Goal: Information Seeking & Learning: Learn about a topic

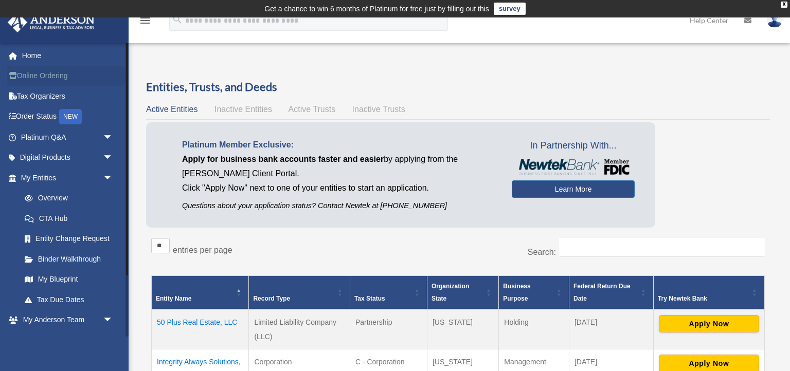
scroll to position [87, 0]
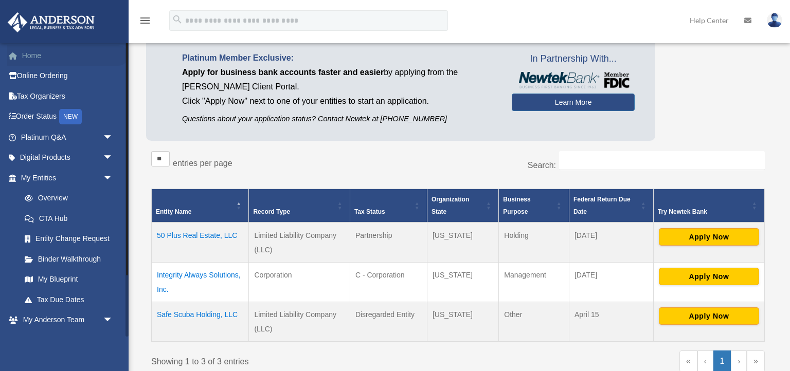
click at [32, 59] on link "Home" at bounding box center [67, 55] width 121 height 21
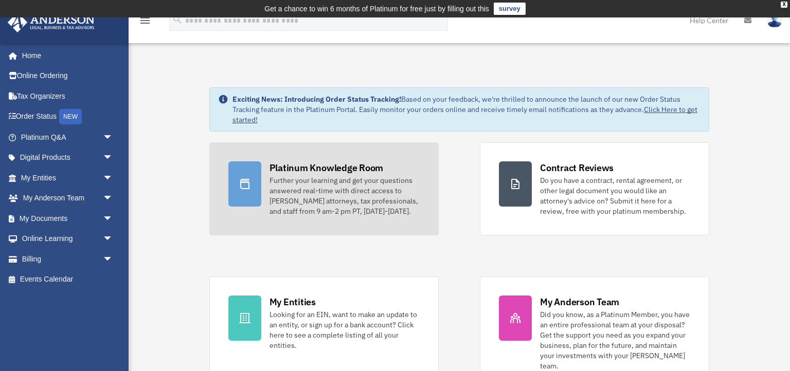
click at [303, 210] on div "Further your learning and get your questions answered real-time with direct acc…" at bounding box center [344, 195] width 150 height 41
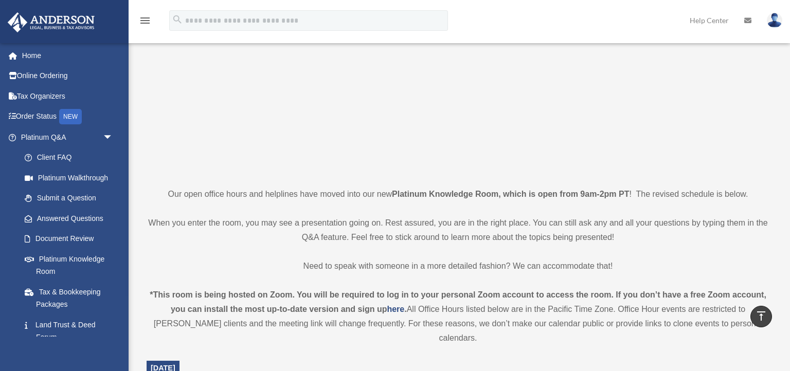
scroll to position [118, 0]
click at [361, 304] on div "*This room is being hosted on Zoom. You will be required to log in to your pers…" at bounding box center [458, 319] width 623 height 58
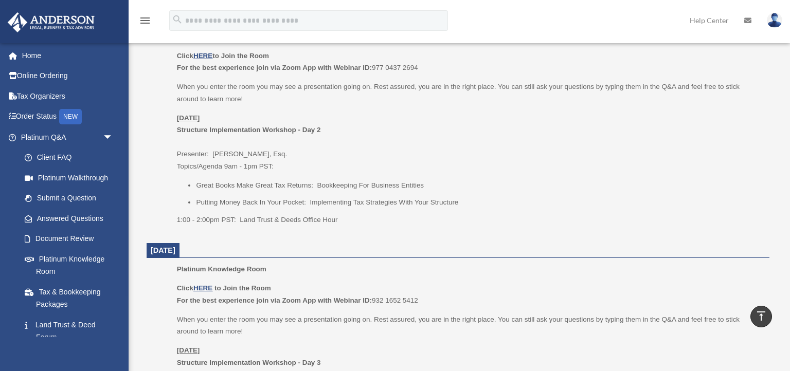
scroll to position [477, 0]
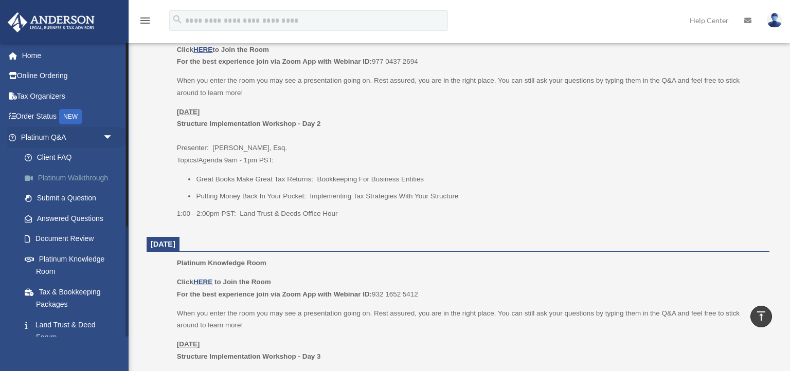
click at [87, 173] on link "Platinum Walkthrough" at bounding box center [71, 178] width 114 height 21
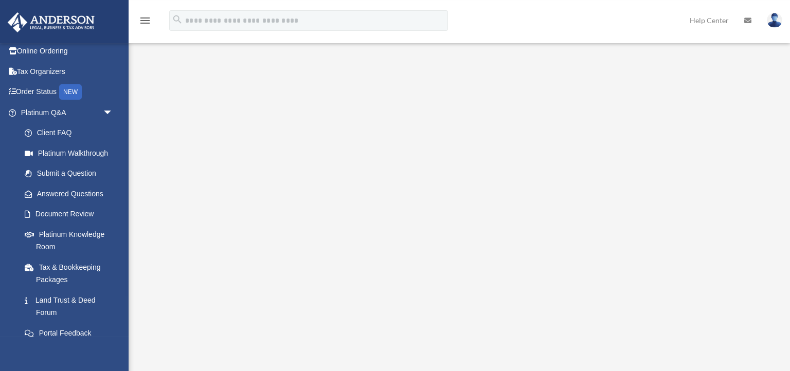
scroll to position [24, 0]
click at [80, 192] on link "Answered Questions" at bounding box center [71, 194] width 114 height 21
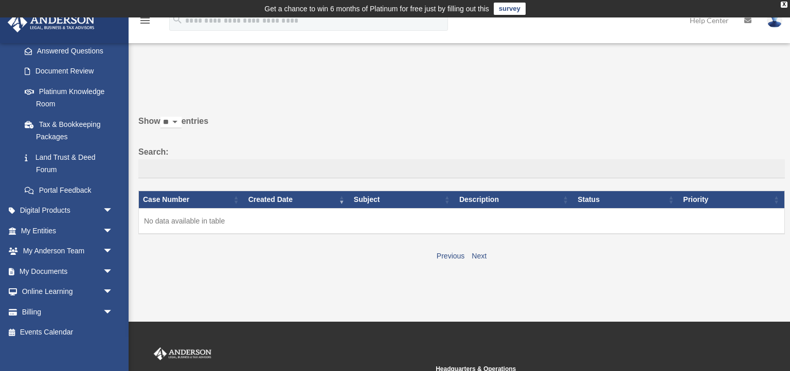
scroll to position [175, 0]
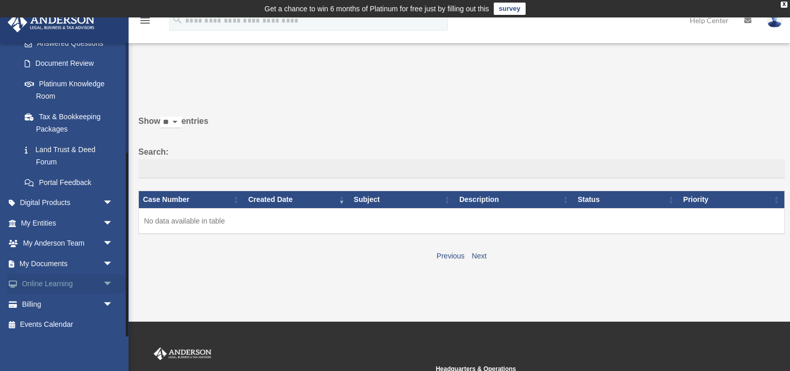
click at [65, 284] on link "Online Learning arrow_drop_down" at bounding box center [67, 284] width 121 height 21
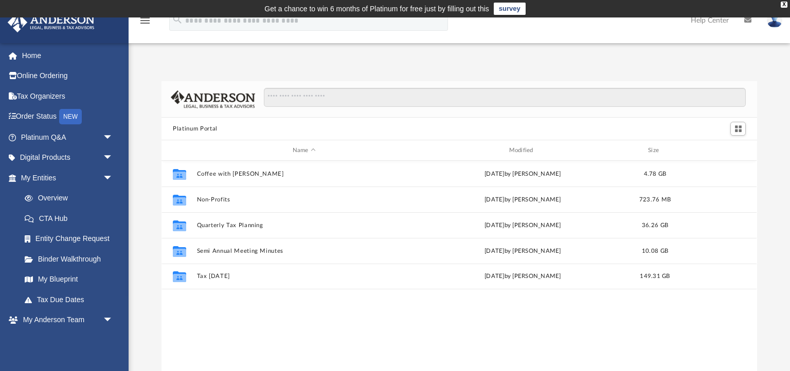
scroll to position [233, 594]
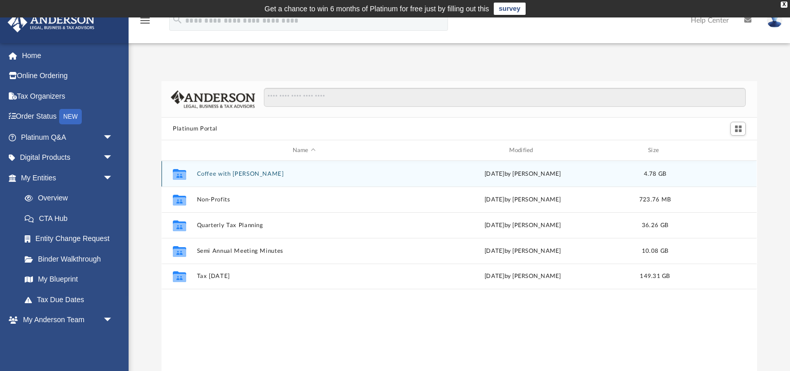
click at [235, 172] on button "Coffee with Carl" at bounding box center [304, 174] width 214 height 7
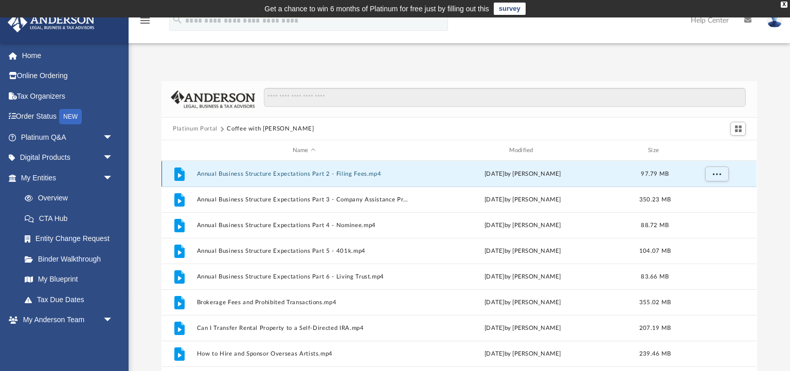
click at [235, 172] on button "Annual Business Structure Expectations Part 2 - Filing Fees.mp4" at bounding box center [304, 174] width 214 height 7
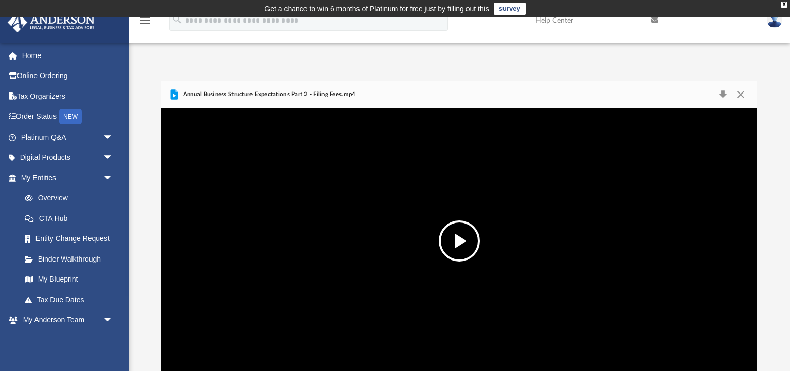
click at [462, 234] on button "File preview" at bounding box center [459, 241] width 41 height 41
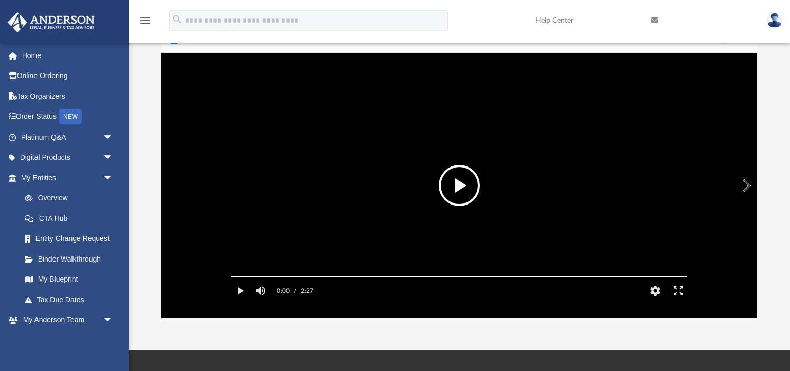
scroll to position [51, 0]
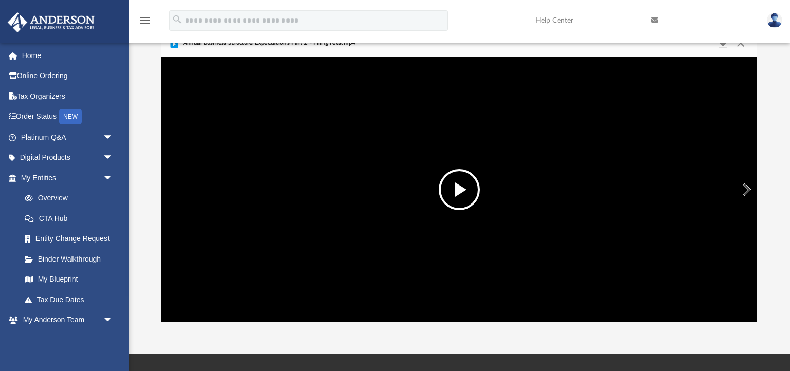
click at [744, 191] on button "Preview" at bounding box center [745, 189] width 23 height 29
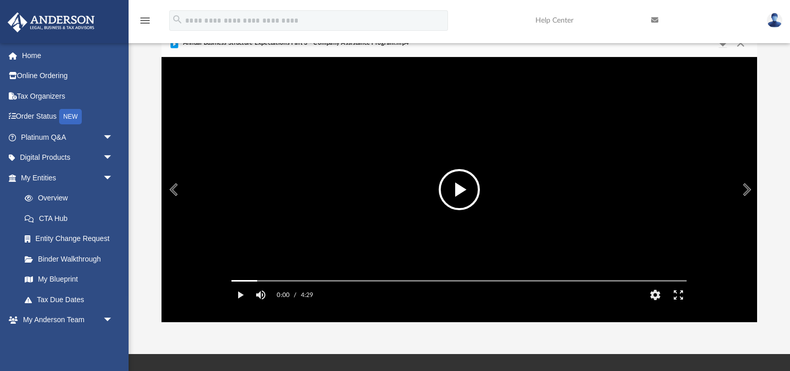
click at [458, 179] on button "File preview" at bounding box center [459, 189] width 41 height 41
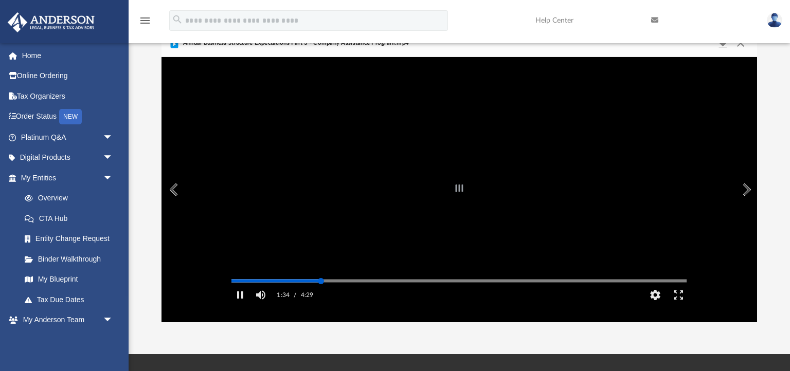
drag, startPoint x: 392, startPoint y: 296, endPoint x: 321, endPoint y: 305, distance: 71.5
click at [321, 305] on div "1:34 / 4:29 CC HD" at bounding box center [458, 292] width 471 height 31
drag, startPoint x: 328, startPoint y: 297, endPoint x: 235, endPoint y: 295, distance: 92.6
click at [235, 284] on div "Media Slider" at bounding box center [237, 281] width 6 height 6
drag, startPoint x: 425, startPoint y: 297, endPoint x: 377, endPoint y: 294, distance: 48.0
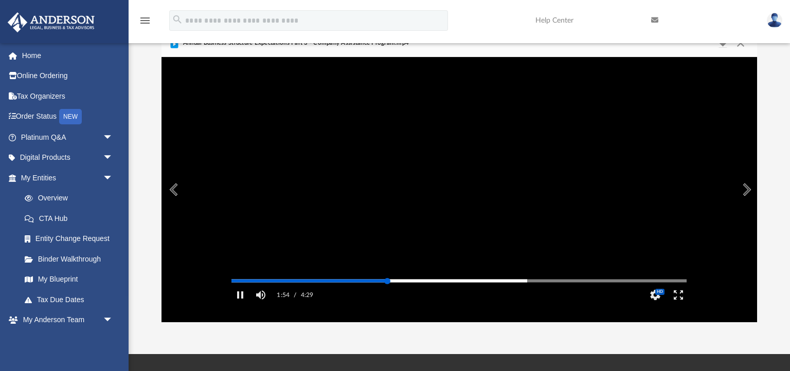
click at [384, 284] on div "Media Slider" at bounding box center [387, 281] width 6 height 6
drag, startPoint x: 377, startPoint y: 294, endPoint x: 305, endPoint y: 284, distance: 72.6
click at [305, 284] on div "Autoplay Disabled Speed Normal Quality Auto Subtitles/CC Off Audio Autoplay Dis…" at bounding box center [458, 190] width 471 height 236
drag, startPoint x: 452, startPoint y: 295, endPoint x: 425, endPoint y: 295, distance: 27.2
click at [425, 295] on div "Autoplay Disabled Speed Normal Quality Auto Subtitles/CC Off Audio Autoplay Dis…" at bounding box center [458, 189] width 595 height 265
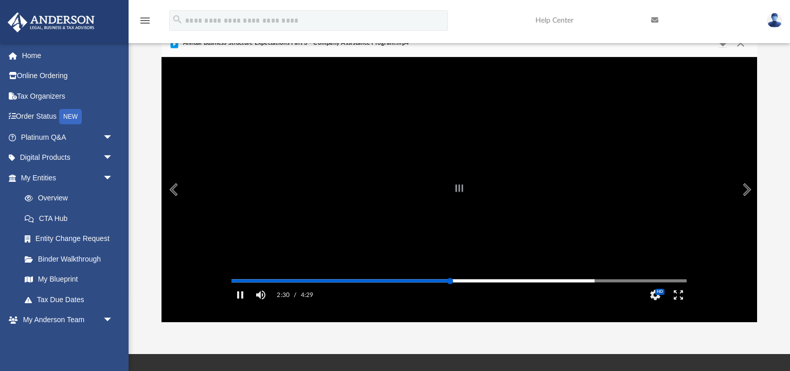
drag, startPoint x: 486, startPoint y: 296, endPoint x: 450, endPoint y: 294, distance: 36.0
click at [450, 294] on div "Autoplay Disabled Speed Normal Quality Auto Subtitles/CC Off Audio Autoplay Dis…" at bounding box center [458, 189] width 595 height 265
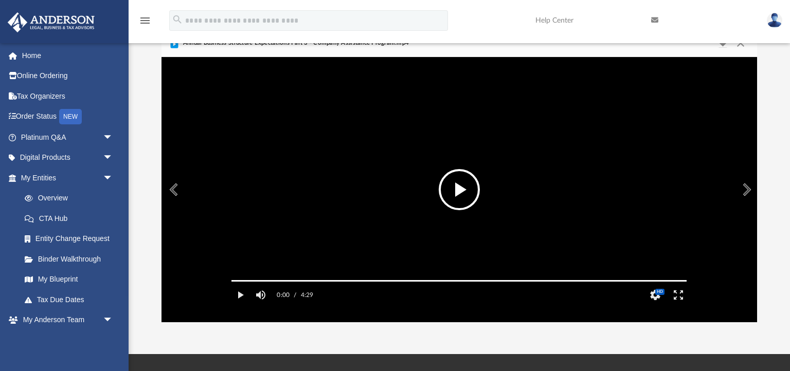
click at [744, 192] on button "Preview" at bounding box center [745, 189] width 23 height 29
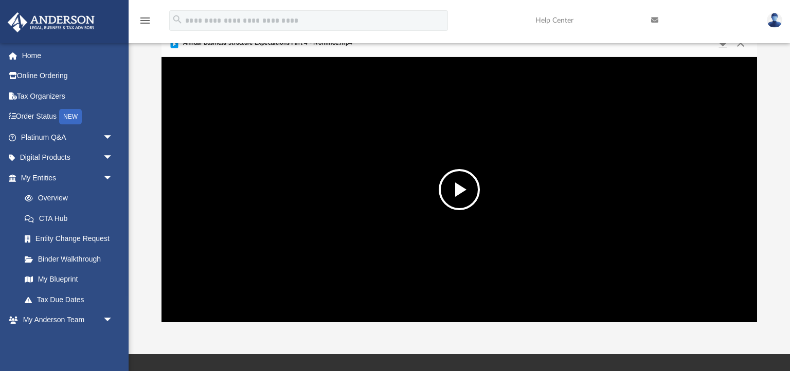
click at [453, 184] on button "File preview" at bounding box center [459, 189] width 41 height 41
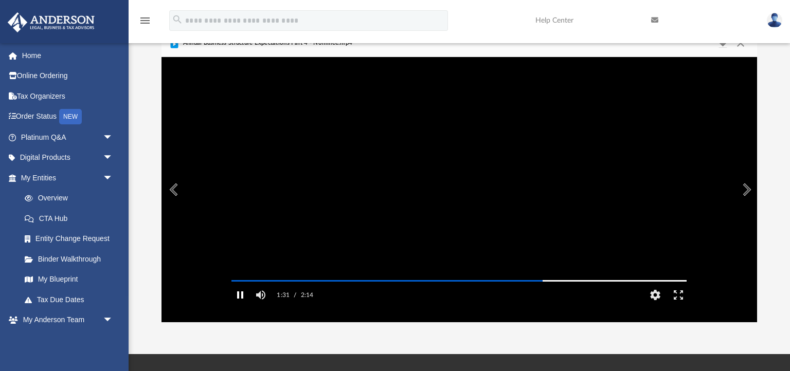
click at [241, 305] on button "Pause" at bounding box center [239, 295] width 23 height 21
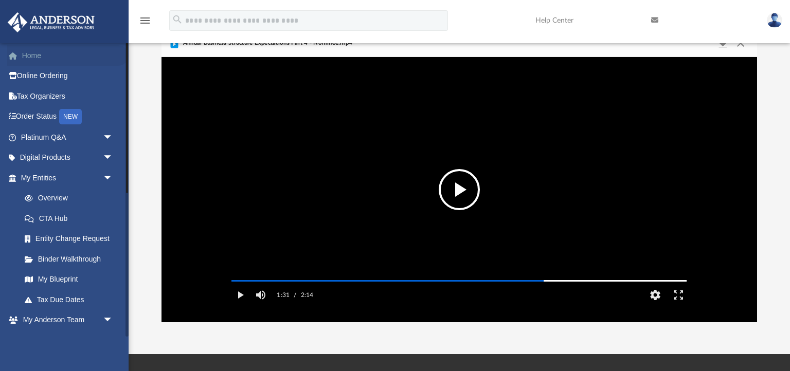
click at [39, 53] on link "Home" at bounding box center [67, 55] width 121 height 21
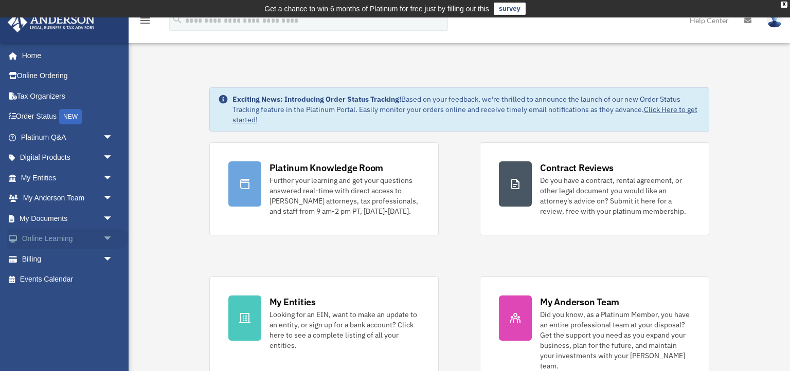
click at [61, 240] on link "Online Learning arrow_drop_down" at bounding box center [67, 239] width 121 height 21
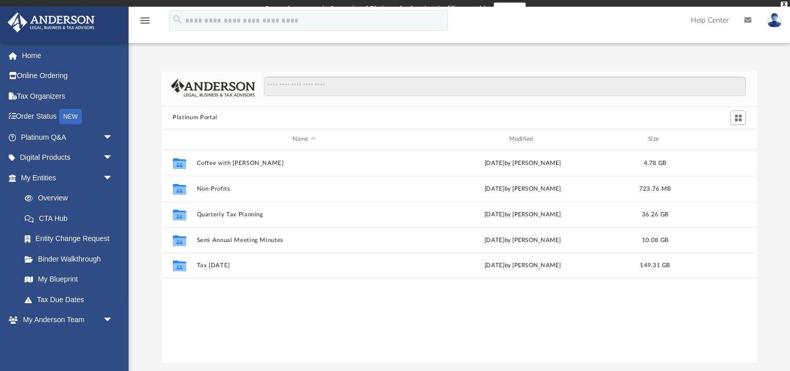
scroll to position [233, 594]
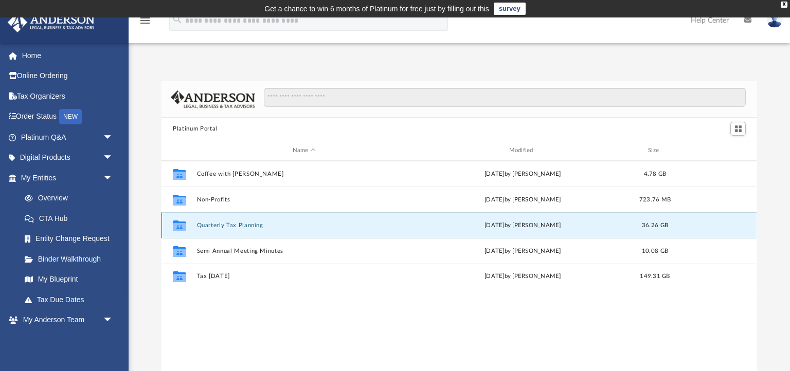
click at [238, 226] on button "Quarterly Tax Planning" at bounding box center [304, 225] width 214 height 7
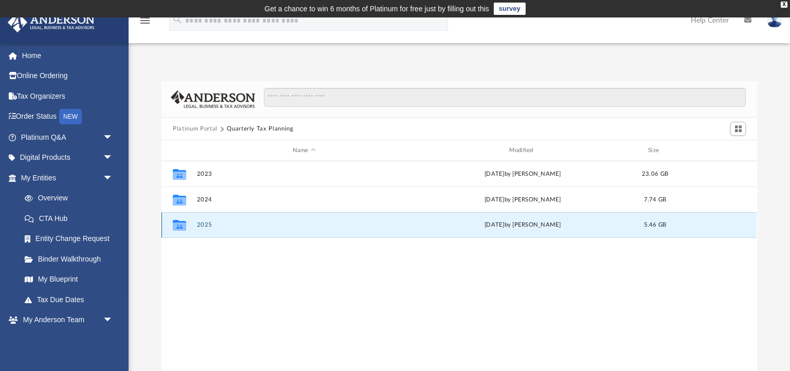
click at [220, 225] on button "2025" at bounding box center [304, 225] width 214 height 7
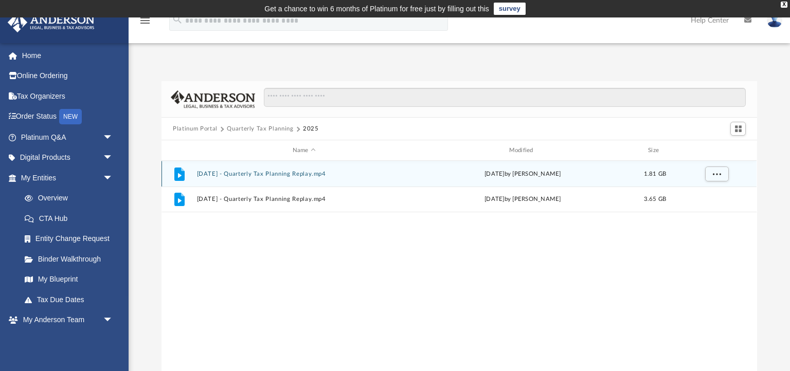
click at [222, 169] on div "File [DATE] - Quarterly Tax Planning Replay.mp4 [DATE] by [PERSON_NAME] 1.81 GB" at bounding box center [458, 174] width 595 height 26
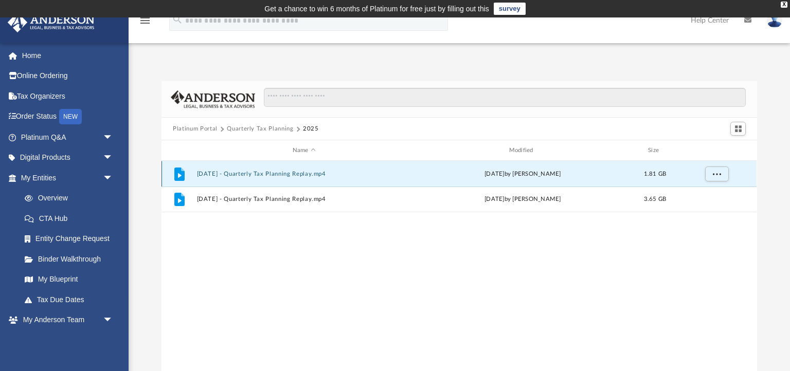
click at [179, 174] on icon "grid" at bounding box center [180, 175] width 4 height 5
click at [320, 174] on button "[DATE] - Quarterly Tax Planning Replay.mp4" at bounding box center [304, 174] width 214 height 7
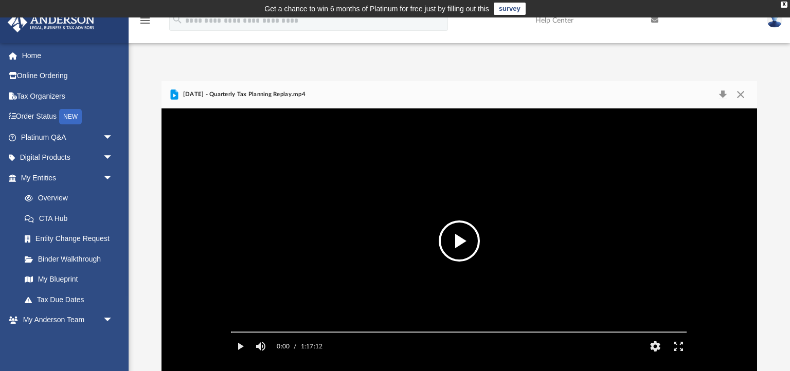
click at [456, 243] on button "File preview" at bounding box center [459, 241] width 41 height 41
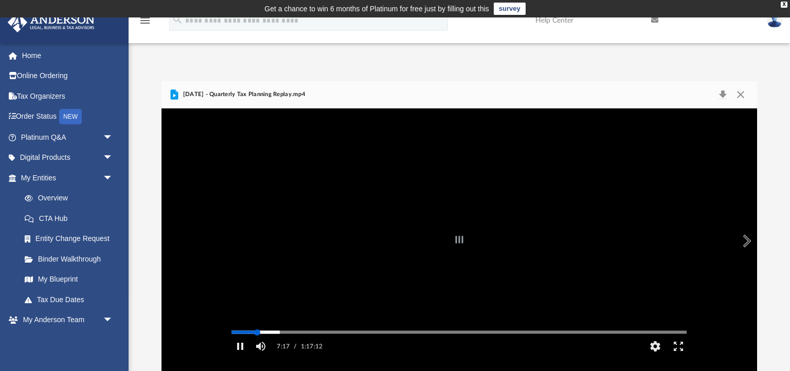
drag, startPoint x: 275, startPoint y: 347, endPoint x: 257, endPoint y: 348, distance: 17.5
click at [257, 348] on div "Autoplay Disabled Speed Normal Quality Auto Subtitles/CC Off Audio Autoplay Dis…" at bounding box center [458, 240] width 595 height 265
click at [262, 333] on div "Media Slider" at bounding box center [458, 333] width 455 height 2
click at [298, 336] on div "Media Slider" at bounding box center [299, 333] width 6 height 6
click at [295, 336] on div "Media Slider" at bounding box center [295, 333] width 6 height 6
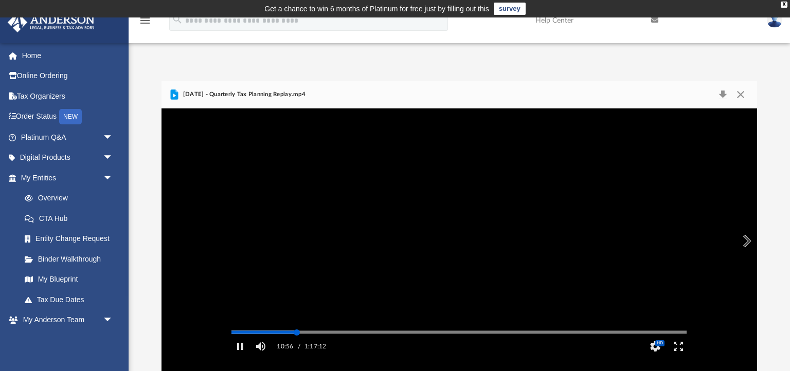
click at [297, 336] on div "Media Slider" at bounding box center [297, 333] width 6 height 6
drag, startPoint x: 303, startPoint y: 349, endPoint x: 312, endPoint y: 351, distance: 9.0
click at [312, 351] on div "Autoplay Disabled Speed Normal Quality Auto Subtitles/CC Off Audio Autoplay Dis…" at bounding box center [458, 240] width 595 height 265
click at [312, 336] on div "Media Slider" at bounding box center [458, 332] width 471 height 8
click at [310, 347] on div "Autoplay Disabled Speed Normal Quality Auto Subtitles/CC Off Audio Autoplay Dis…" at bounding box center [458, 240] width 595 height 265
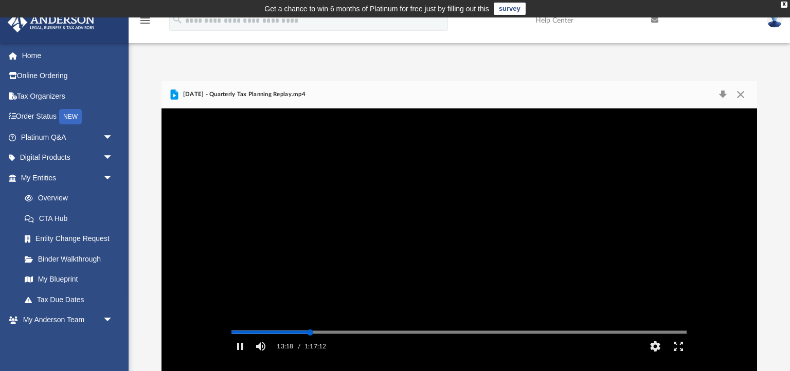
click at [310, 336] on div "Media Slider" at bounding box center [310, 333] width 6 height 6
click at [310, 336] on div "Media Slider" at bounding box center [309, 333] width 6 height 6
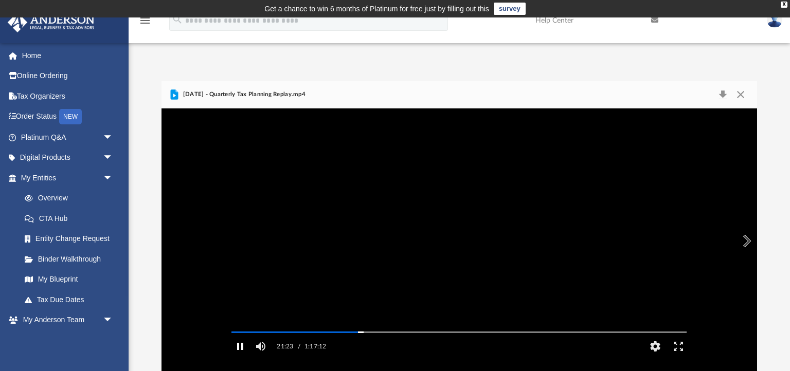
click at [242, 357] on button "Pause" at bounding box center [239, 346] width 23 height 21
